Goal: Task Accomplishment & Management: Complete application form

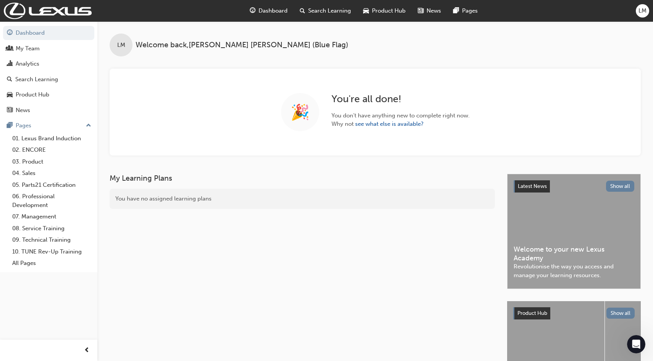
click at [317, 11] on span "Search Learning" at bounding box center [329, 10] width 43 height 9
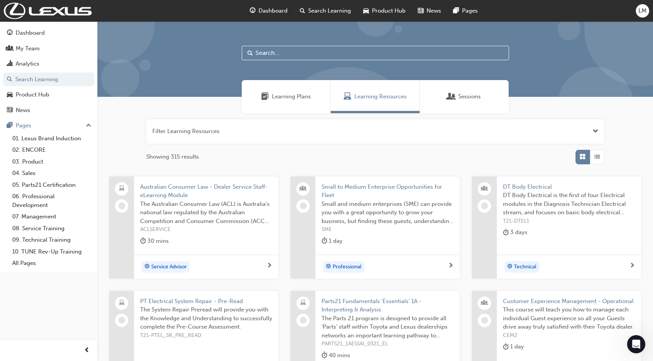
click at [289, 95] on span "Learning Plans" at bounding box center [291, 96] width 39 height 9
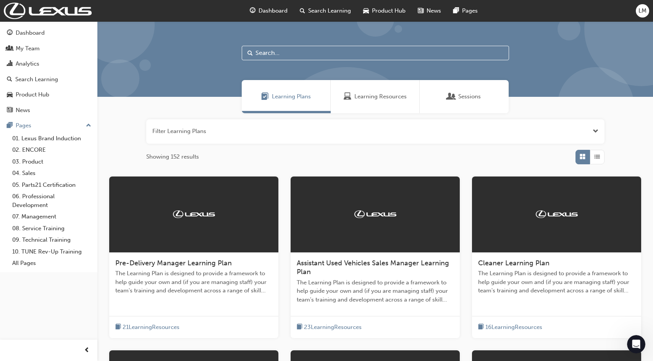
click at [376, 98] on span "Learning Resources" at bounding box center [380, 96] width 52 height 9
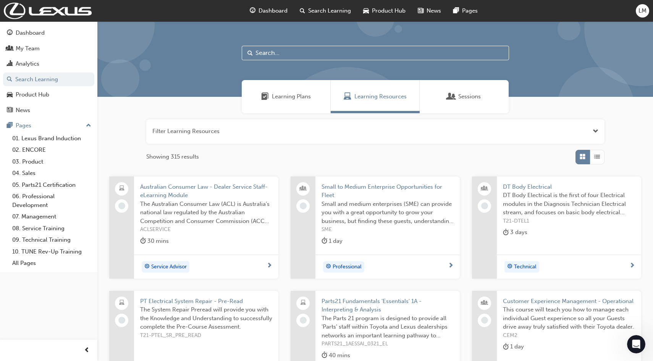
click at [315, 89] on div "Learning Plans" at bounding box center [286, 96] width 89 height 33
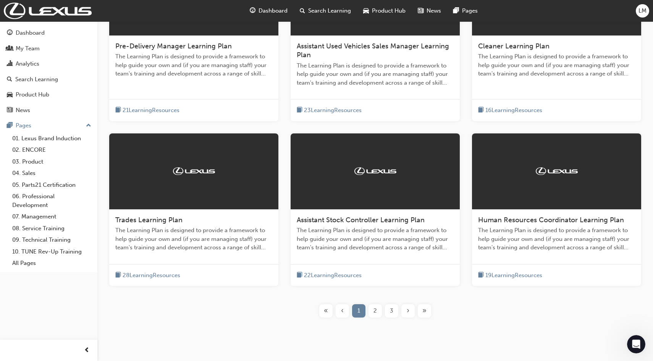
scroll to position [236, 0]
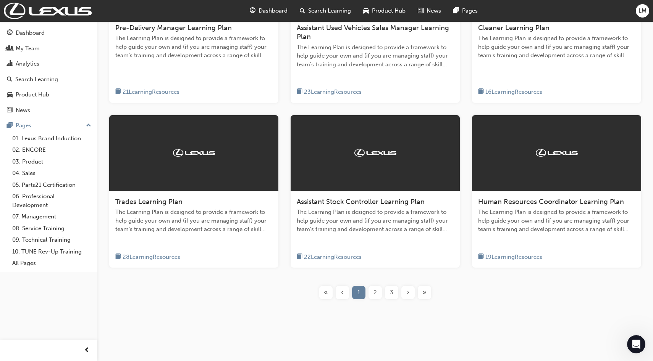
click at [374, 295] on span "2" at bounding box center [374, 292] width 3 height 9
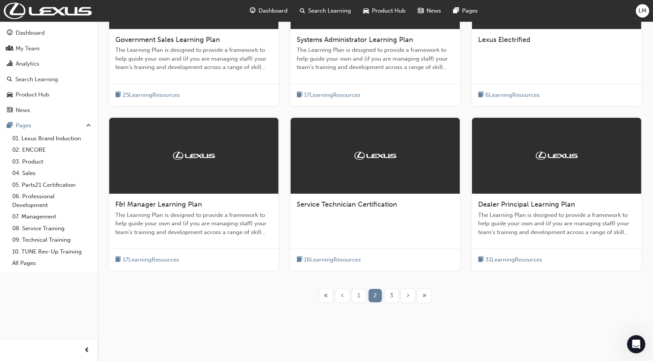
scroll to position [227, 0]
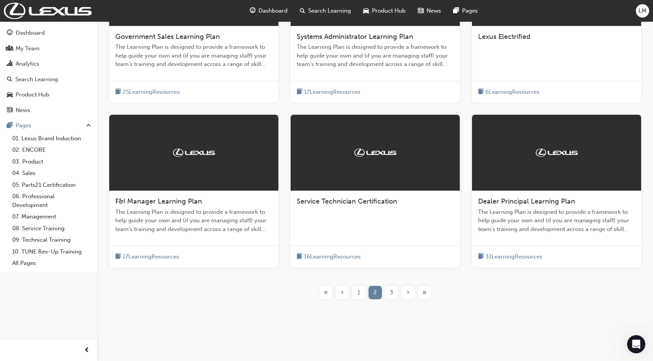
click at [392, 296] on span "3" at bounding box center [391, 292] width 3 height 9
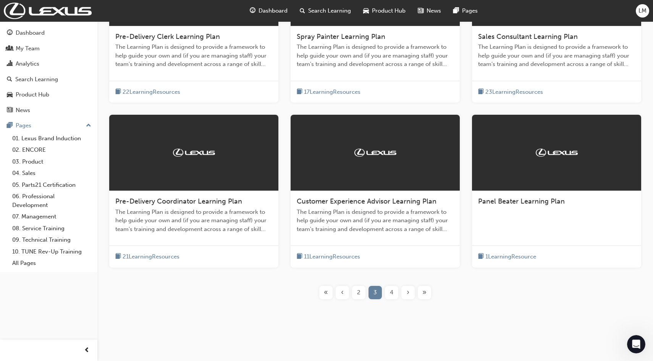
click at [394, 295] on div "4" at bounding box center [391, 292] width 13 height 13
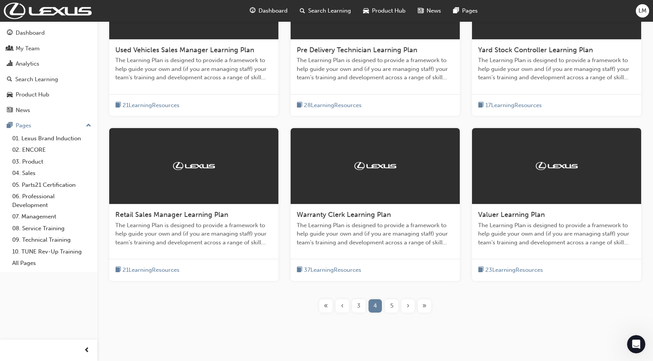
scroll to position [227, 0]
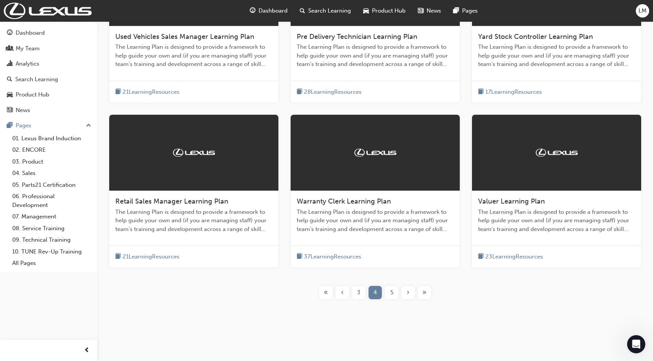
click at [325, 295] on span "«" at bounding box center [326, 292] width 4 height 9
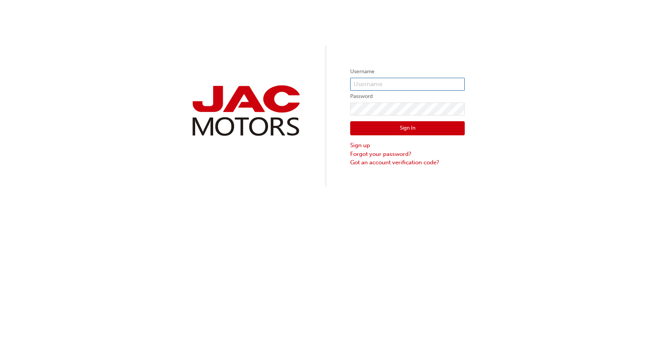
click at [376, 83] on input "text" at bounding box center [407, 84] width 114 height 13
type input "bf.lisa.mcgregor"
click at [409, 130] on button "Sign In" at bounding box center [407, 128] width 114 height 15
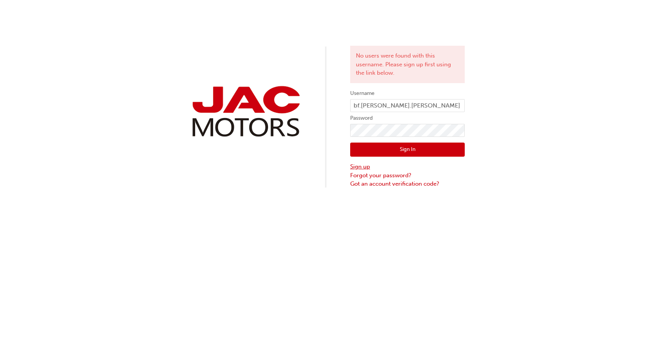
click at [358, 167] on link "Sign up" at bounding box center [407, 167] width 114 height 9
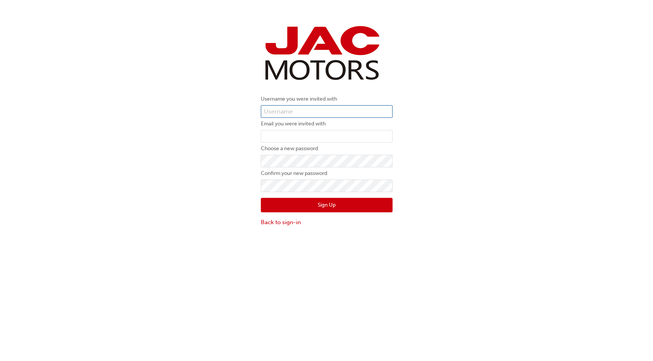
click at [321, 111] on input "text" at bounding box center [327, 111] width 132 height 13
type input "bf.lisa.mcgregor"
click at [317, 137] on input "email" at bounding box center [327, 136] width 132 height 13
type input "lisa.mcgregor@blueflag.com.au"
click at [282, 204] on button "Sign Up" at bounding box center [327, 205] width 132 height 15
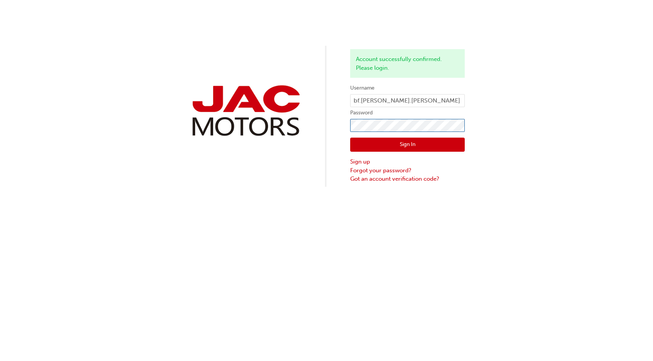
click button "Sign In" at bounding box center [407, 145] width 114 height 15
